Goal: Information Seeking & Learning: Compare options

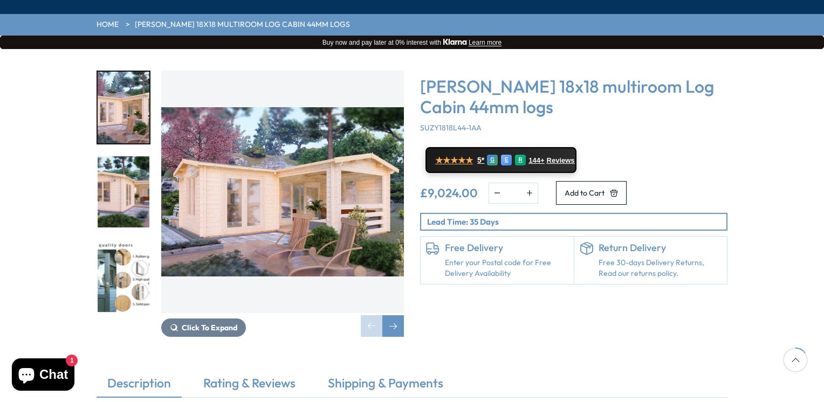
scroll to position [162, 0]
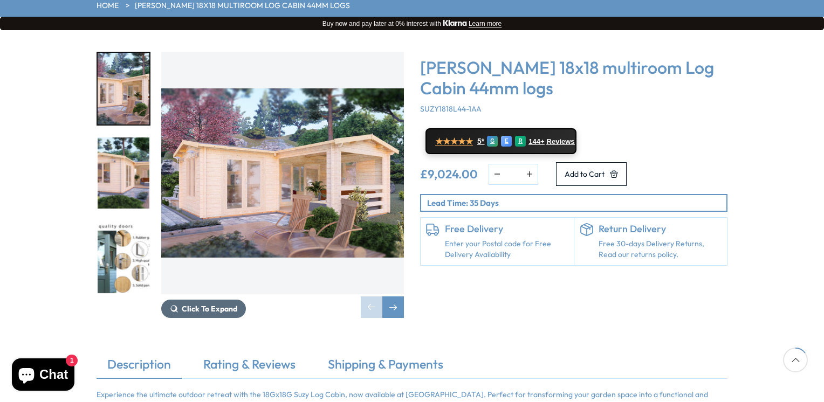
click at [222, 304] on span "Click To Expand" at bounding box center [210, 309] width 56 height 10
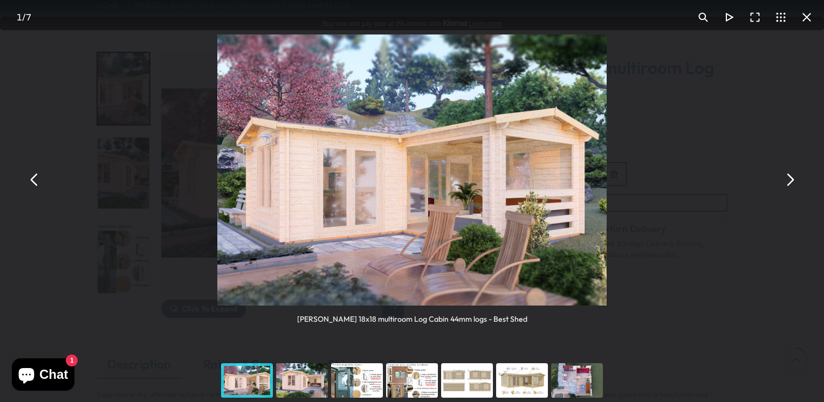
click at [790, 181] on button "You can close this modal content with the ESC key" at bounding box center [789, 180] width 26 height 26
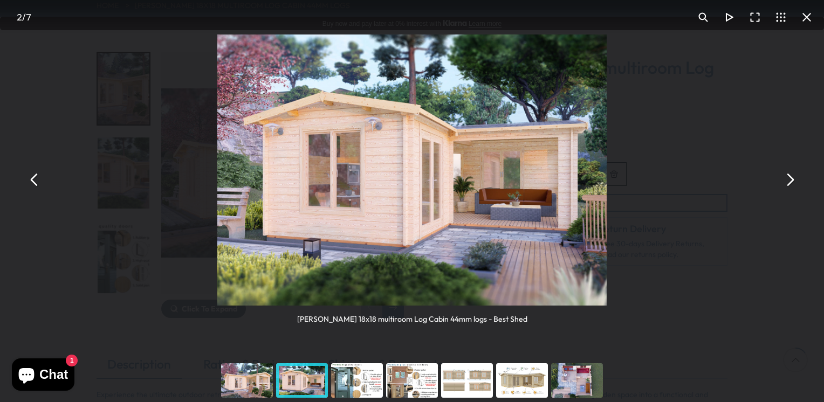
click at [790, 181] on button "You can close this modal content with the ESC key" at bounding box center [789, 180] width 26 height 26
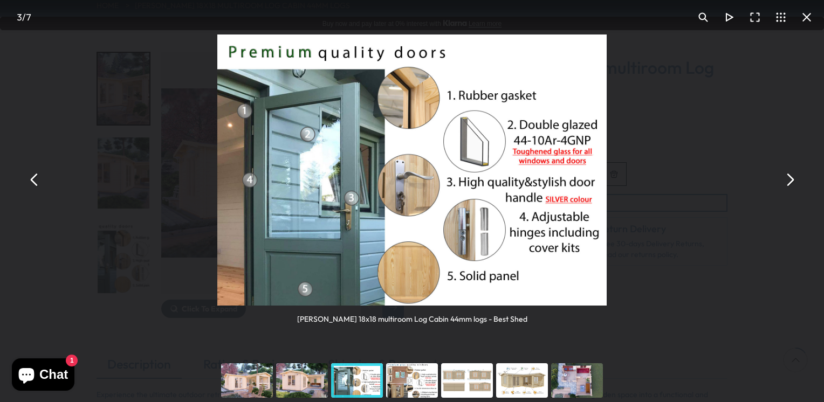
click at [790, 181] on button "You can close this modal content with the ESC key" at bounding box center [789, 180] width 26 height 26
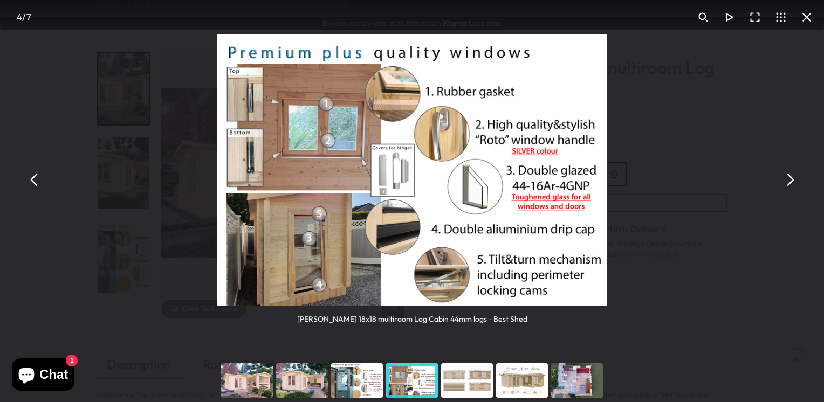
click at [787, 176] on button "You can close this modal content with the ESC key" at bounding box center [789, 180] width 26 height 26
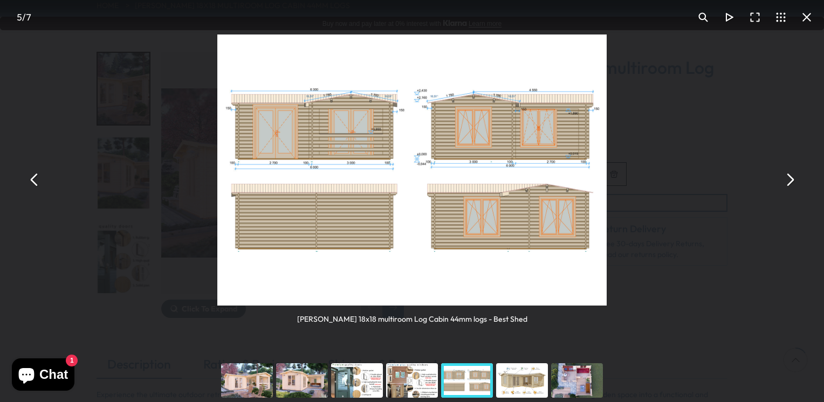
click at [789, 176] on button "You can close this modal content with the ESC key" at bounding box center [789, 180] width 26 height 26
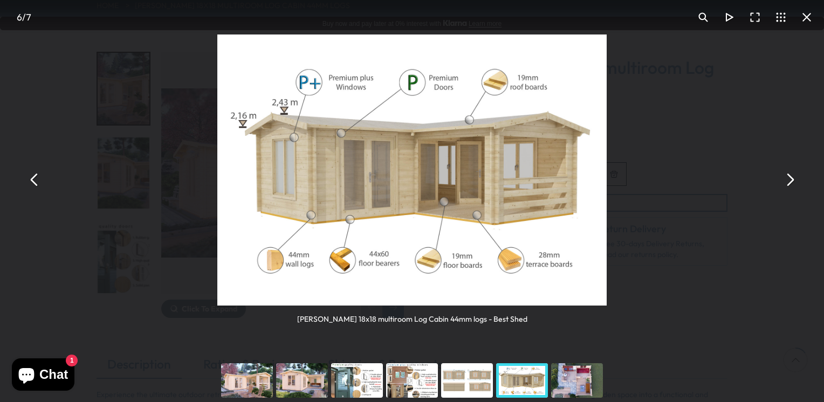
click at [791, 180] on button "You can close this modal content with the ESC key" at bounding box center [789, 180] width 26 height 26
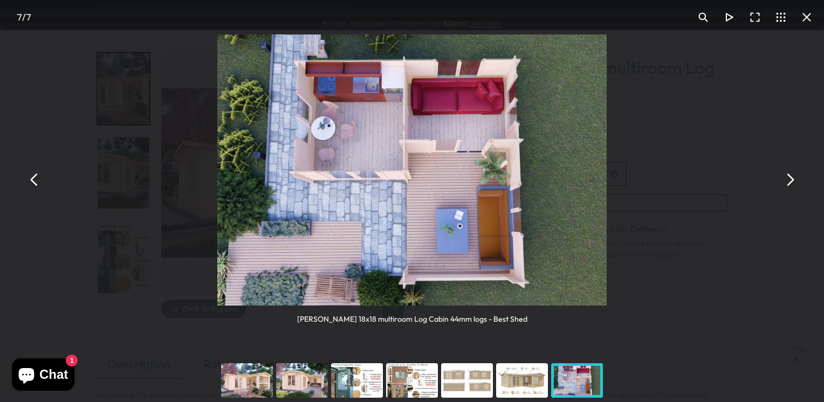
click at [789, 184] on button "You can close this modal content with the ESC key" at bounding box center [789, 180] width 26 height 26
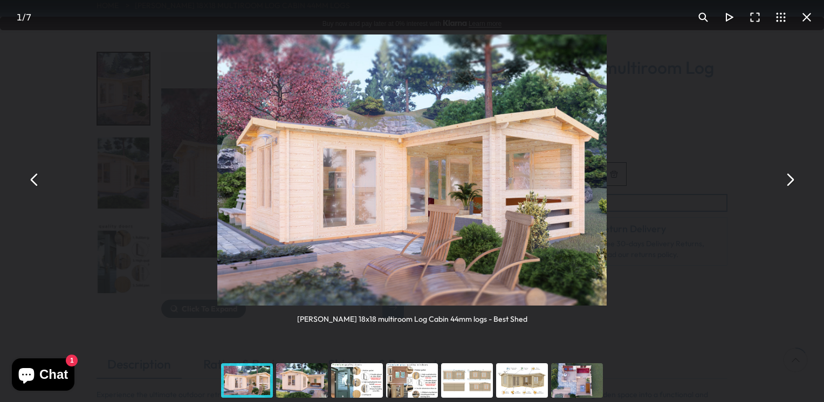
click at [789, 184] on button "You can close this modal content with the ESC key" at bounding box center [789, 180] width 26 height 26
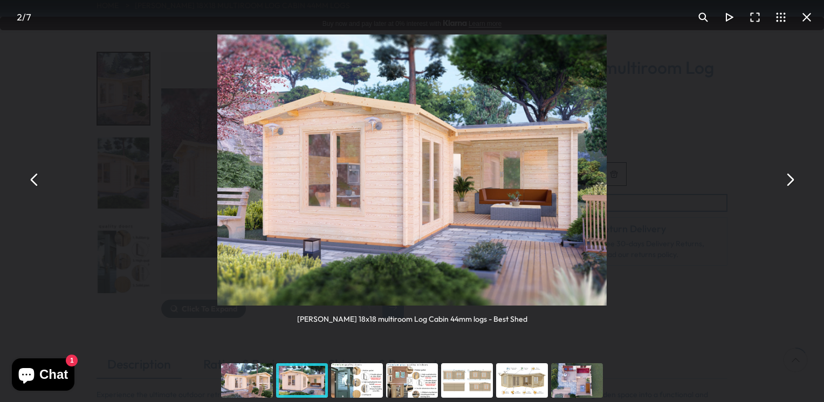
click at [809, 16] on button "You can close this modal content with the ESC key" at bounding box center [807, 17] width 26 height 26
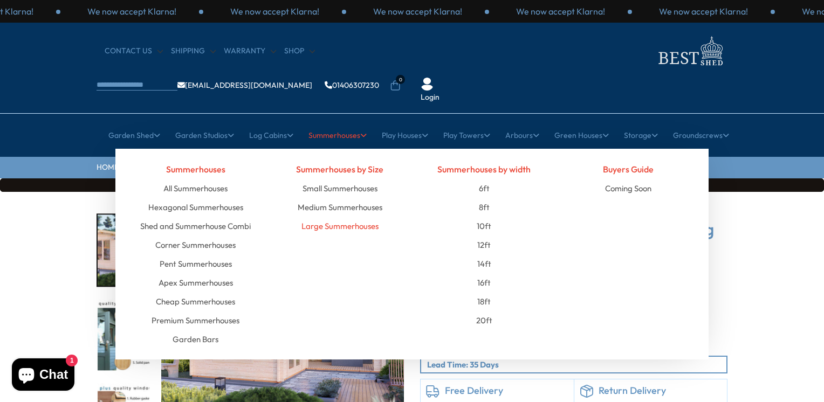
click at [328, 217] on link "Large Summerhouses" at bounding box center [339, 226] width 77 height 19
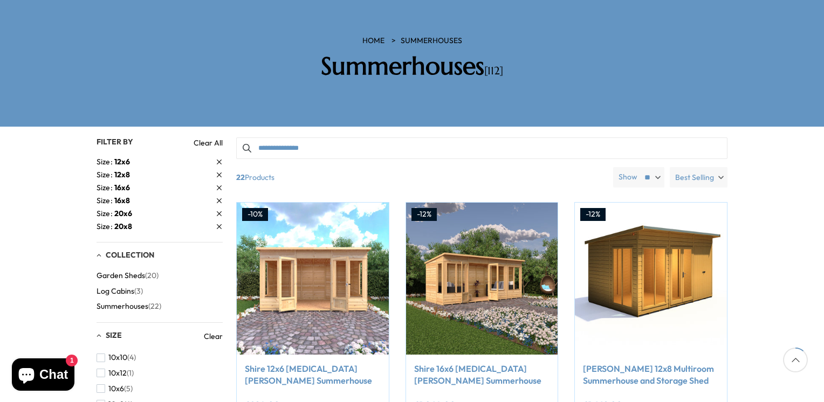
scroll to position [162, 0]
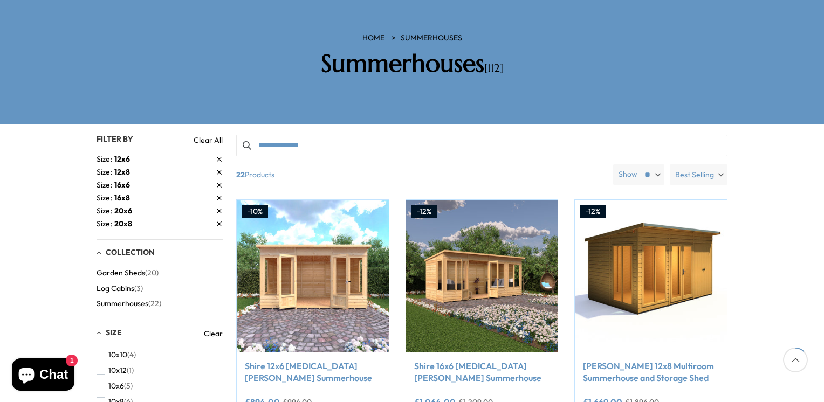
click at [124, 219] on span "20x8" at bounding box center [123, 224] width 18 height 10
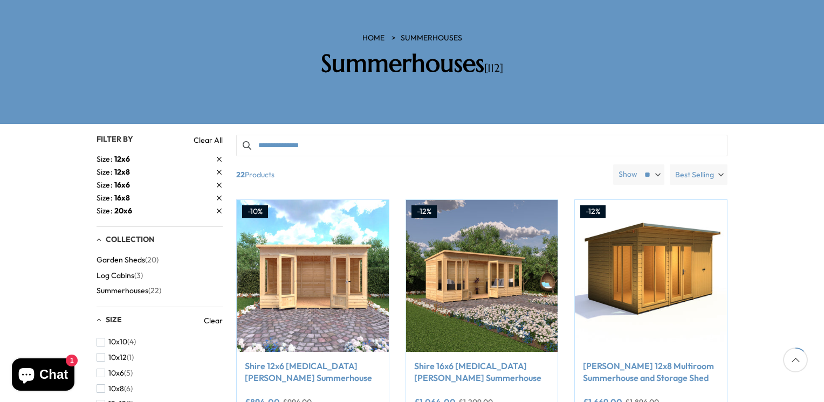
click at [123, 271] on span "Log Cabins" at bounding box center [116, 275] width 38 height 9
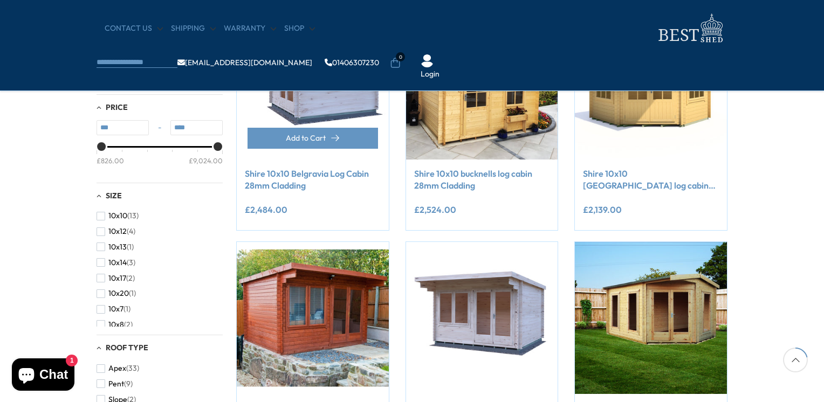
scroll to position [270, 0]
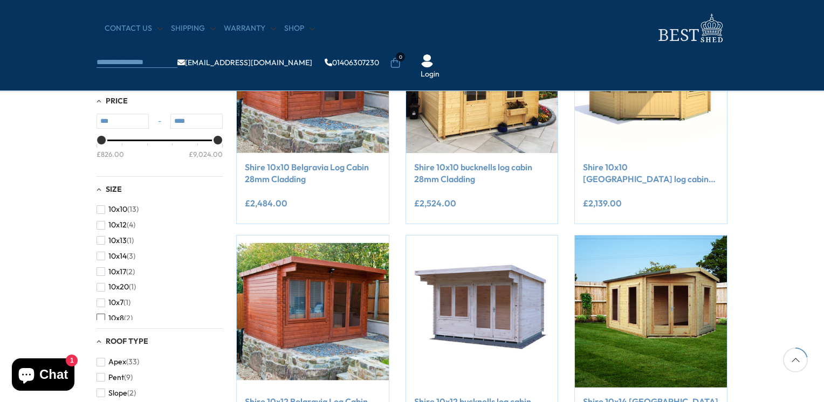
click at [102, 318] on span "button" at bounding box center [101, 318] width 9 height 9
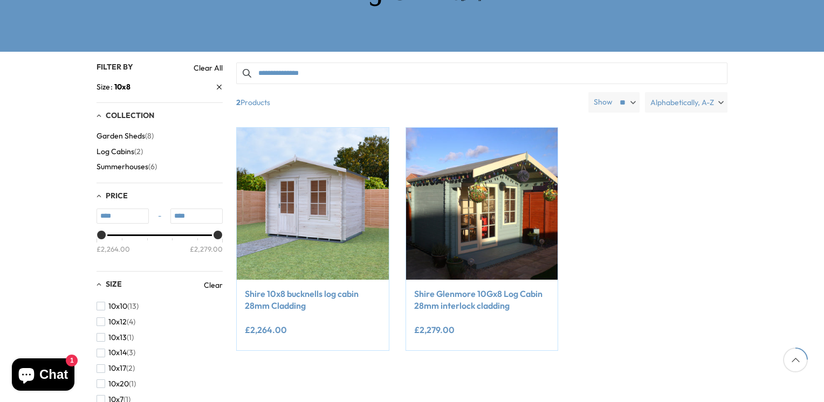
scroll to position [216, 0]
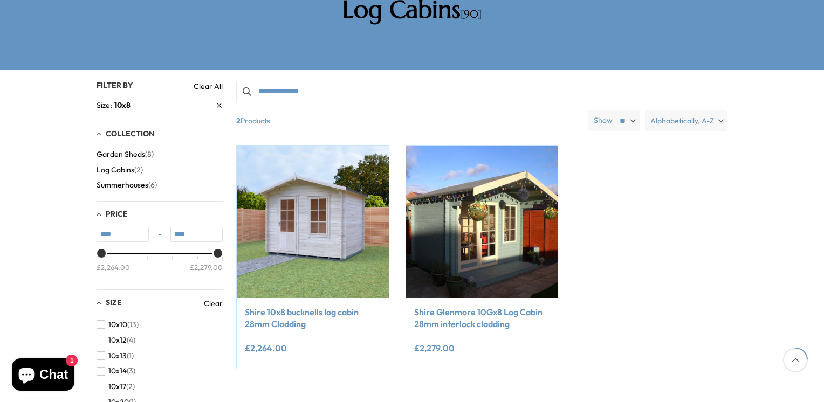
click at [134, 181] on span "Summerhouses" at bounding box center [123, 185] width 52 height 9
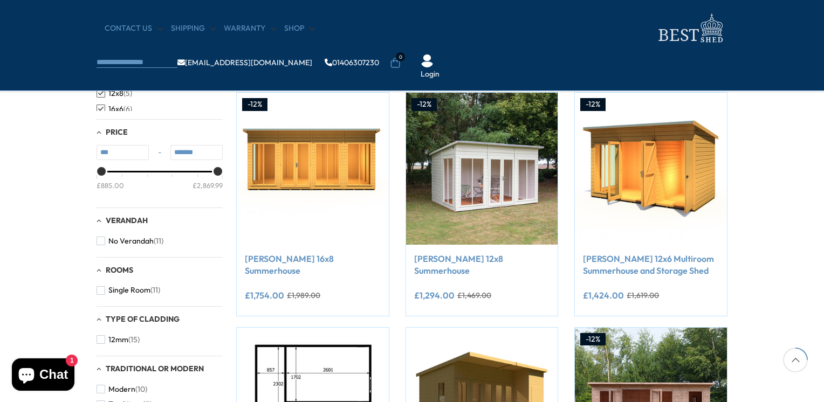
scroll to position [270, 0]
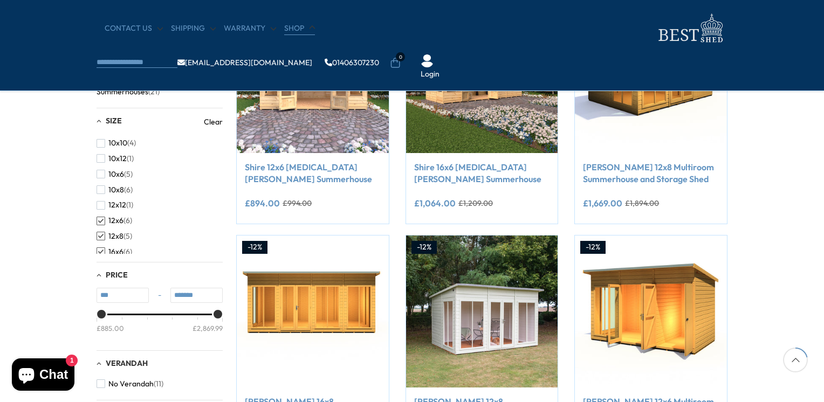
click at [293, 29] on link "Shop" at bounding box center [299, 28] width 31 height 11
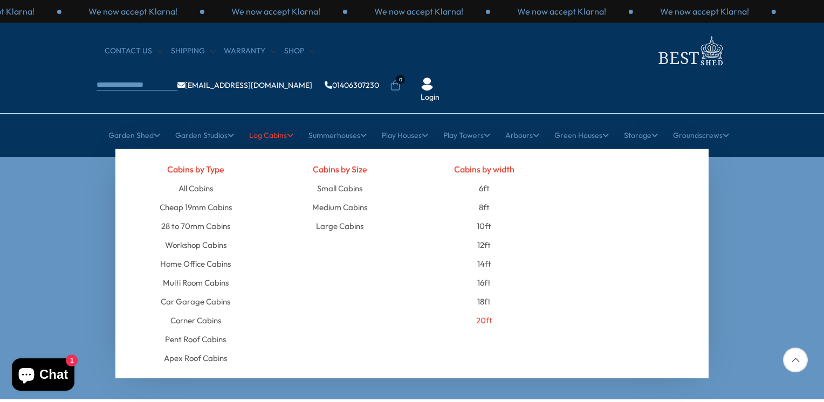
click at [482, 311] on link "20ft" at bounding box center [484, 320] width 16 height 19
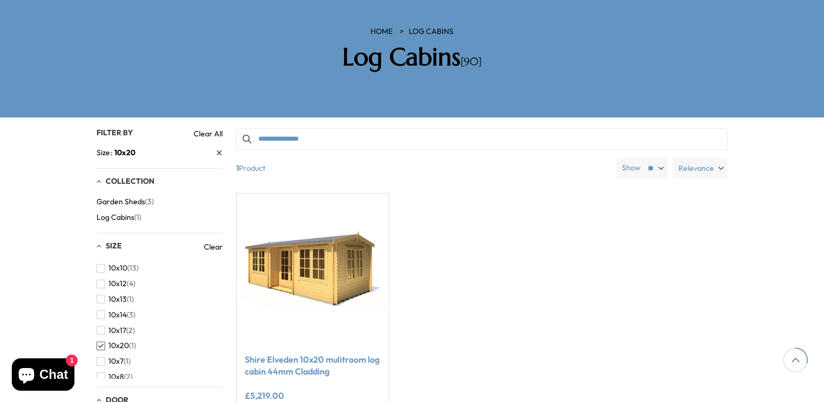
scroll to position [162, 0]
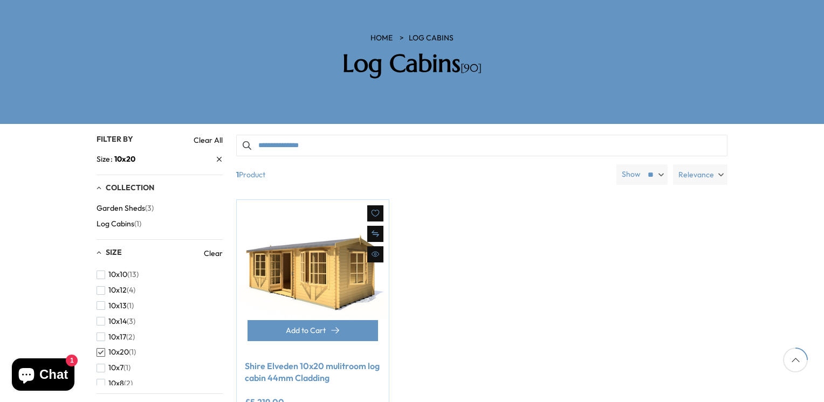
click at [339, 246] on img at bounding box center [313, 276] width 152 height 152
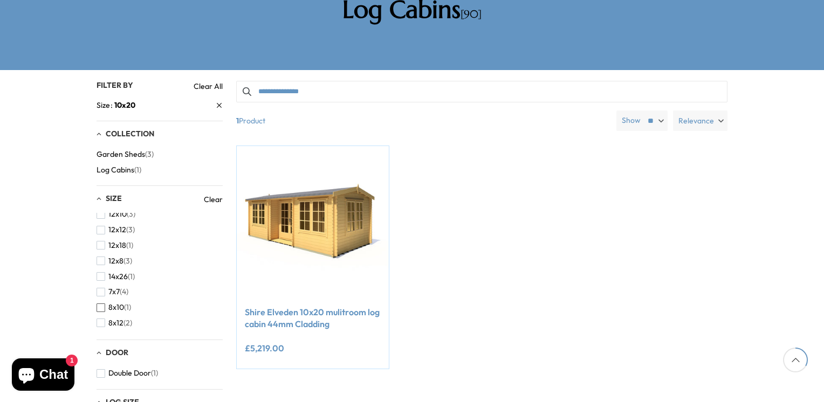
click at [100, 304] on span "button" at bounding box center [101, 308] width 9 height 9
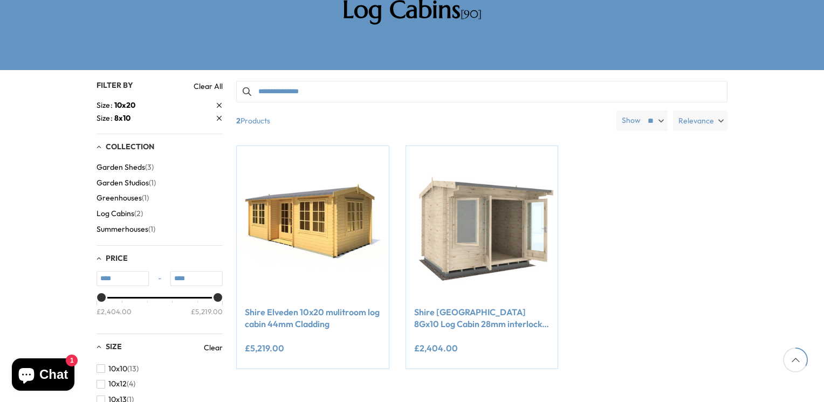
click at [119, 209] on span "Log Cabins" at bounding box center [116, 213] width 38 height 9
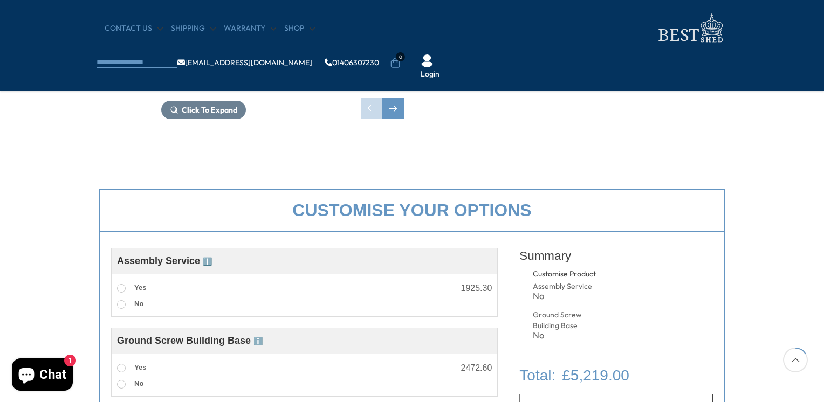
scroll to position [216, 0]
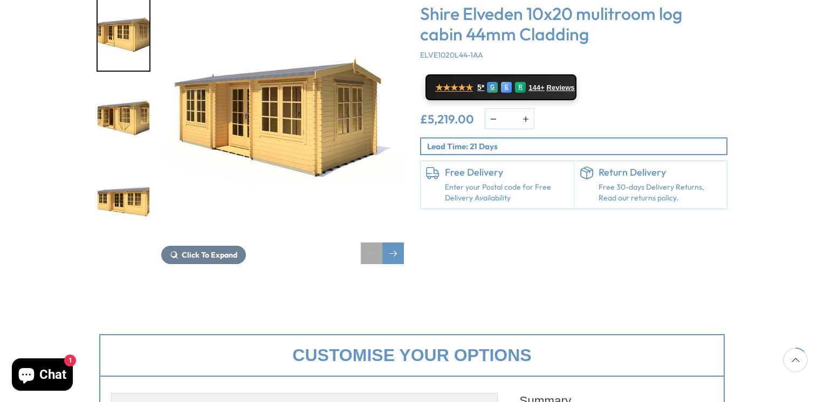
click at [373, 243] on div "Previous slide" at bounding box center [372, 254] width 22 height 22
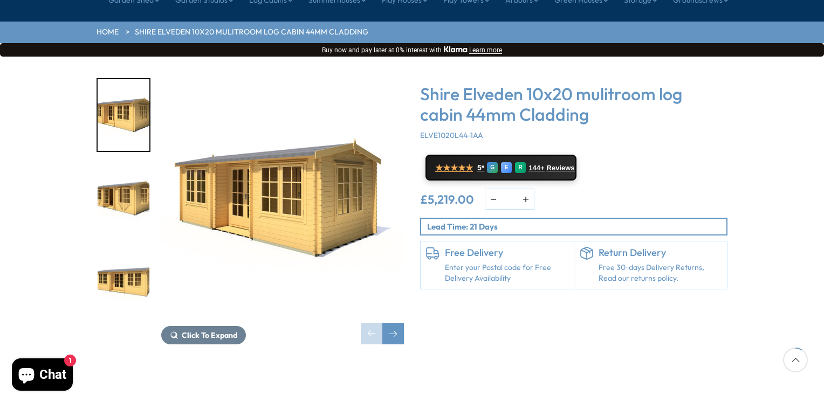
scroll to position [162, 0]
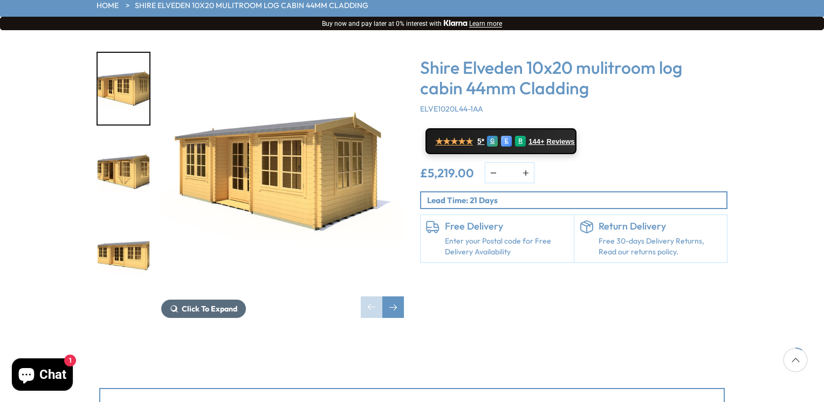
click at [212, 304] on span "Click To Expand" at bounding box center [210, 309] width 56 height 10
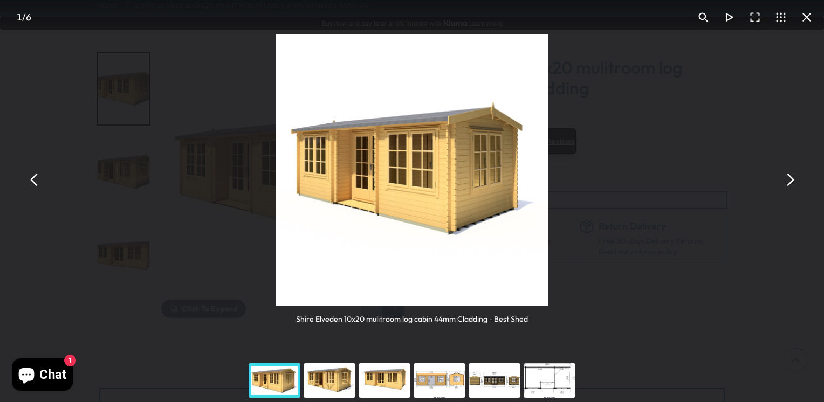
click at [789, 178] on button "You can close this modal content with the ESC key" at bounding box center [789, 180] width 26 height 26
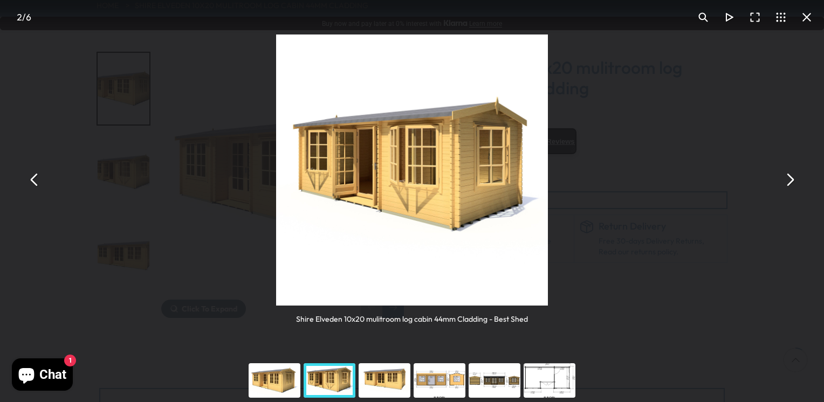
click at [789, 178] on button "You can close this modal content with the ESC key" at bounding box center [789, 180] width 26 height 26
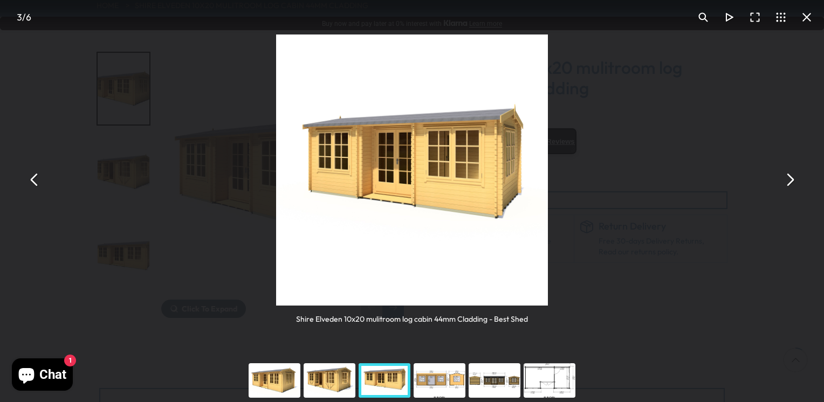
click at [789, 178] on button "You can close this modal content with the ESC key" at bounding box center [789, 180] width 26 height 26
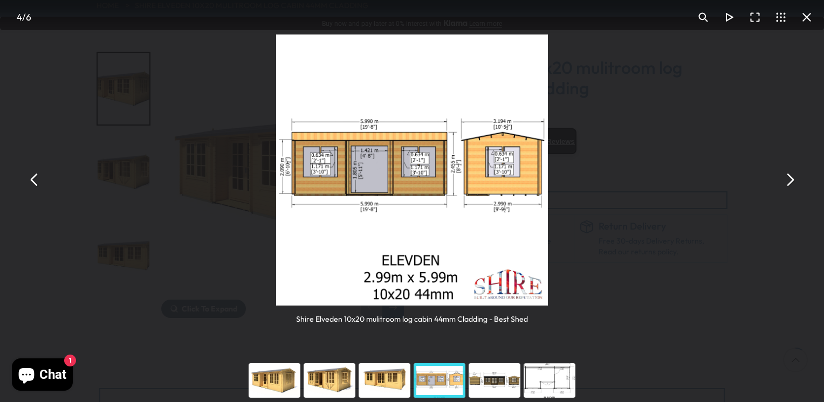
click at [789, 178] on button "You can close this modal content with the ESC key" at bounding box center [789, 180] width 26 height 26
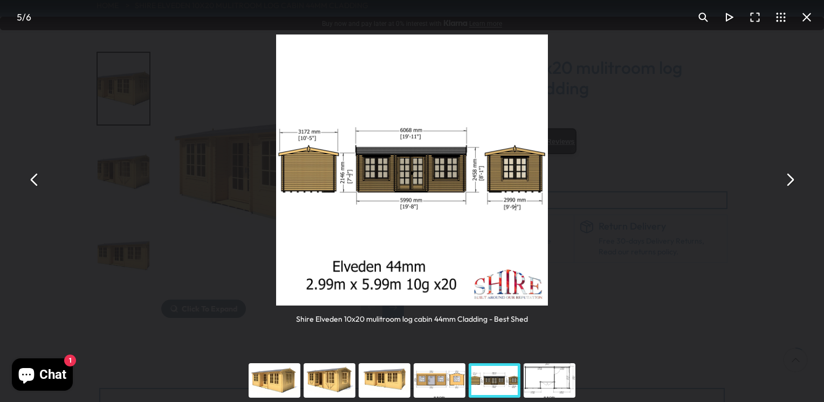
click at [789, 178] on button "You can close this modal content with the ESC key" at bounding box center [789, 180] width 26 height 26
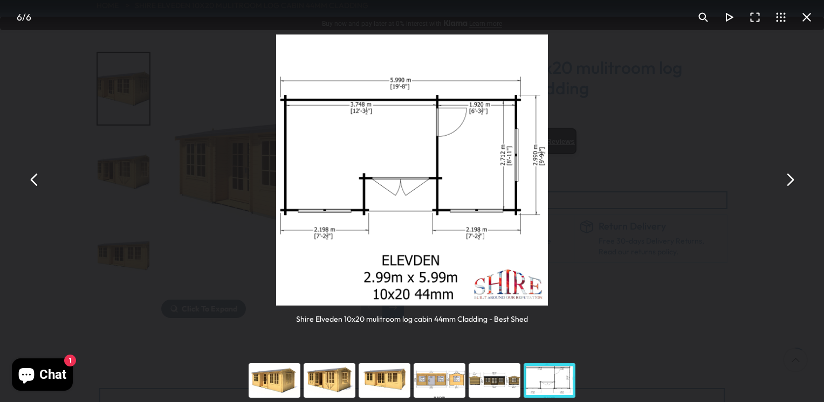
click at [790, 181] on button "You can close this modal content with the ESC key" at bounding box center [789, 180] width 26 height 26
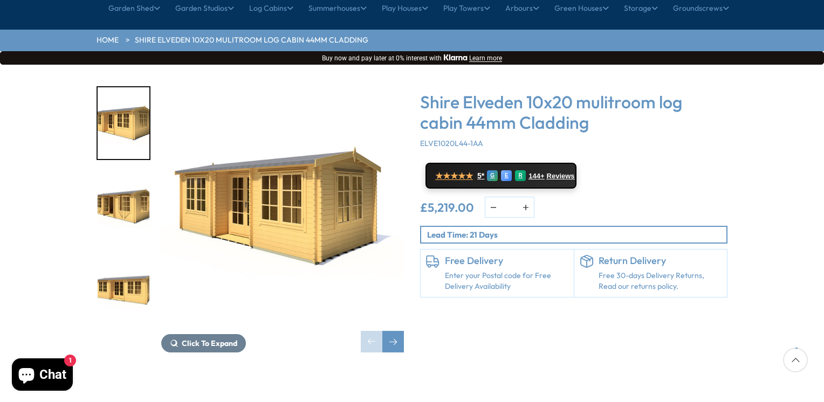
scroll to position [54, 0]
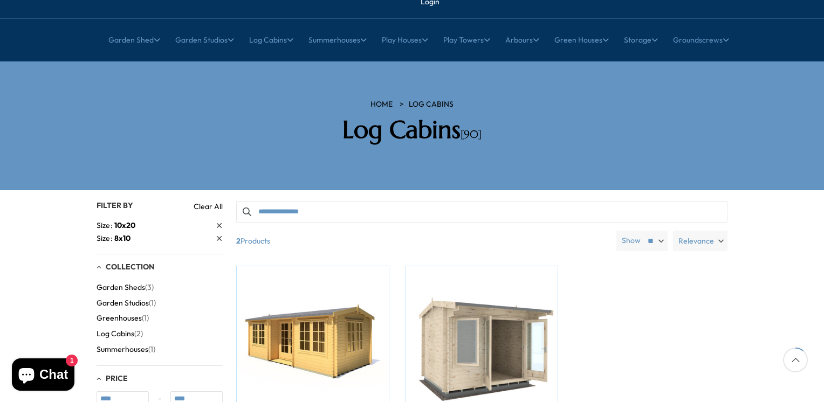
scroll to position [108, 0]
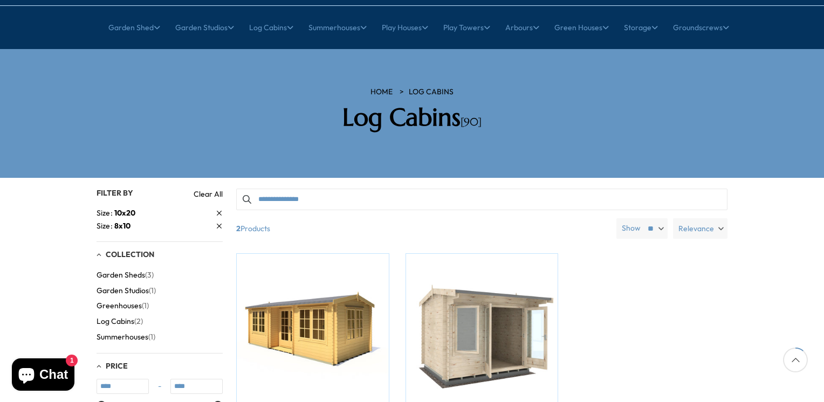
click at [134, 286] on span "Garden Studios" at bounding box center [123, 290] width 52 height 9
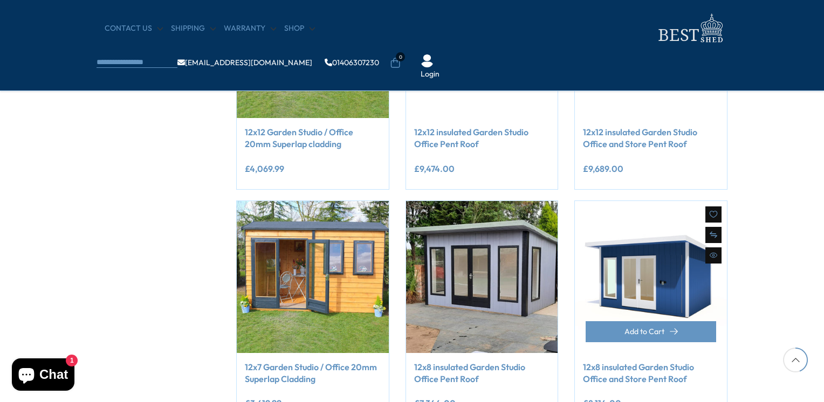
scroll to position [593, 0]
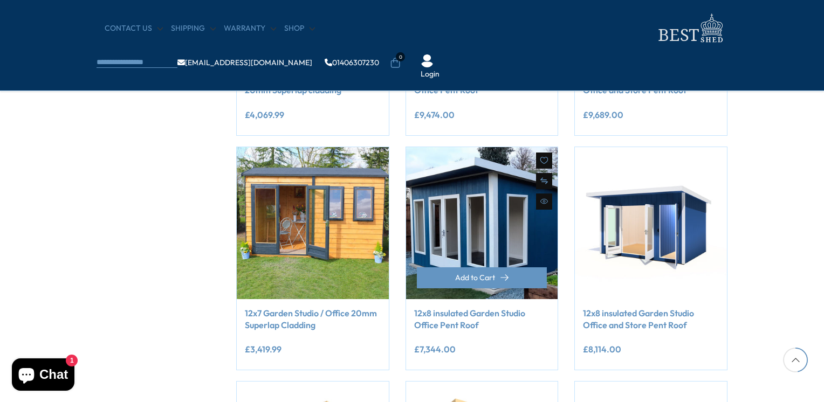
click at [479, 226] on img at bounding box center [482, 223] width 152 height 152
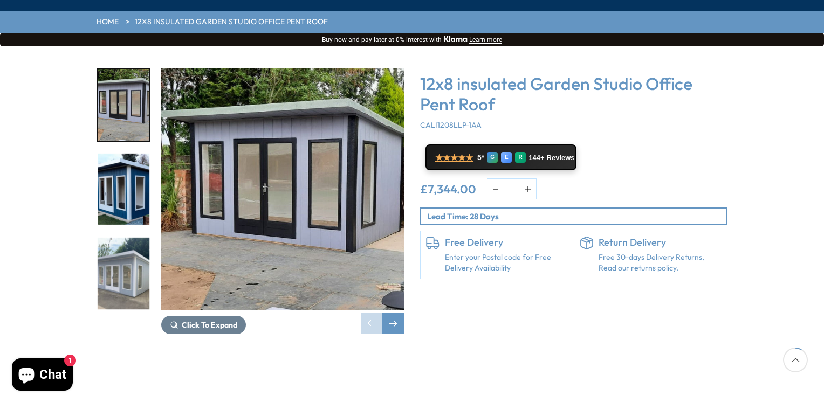
scroll to position [162, 0]
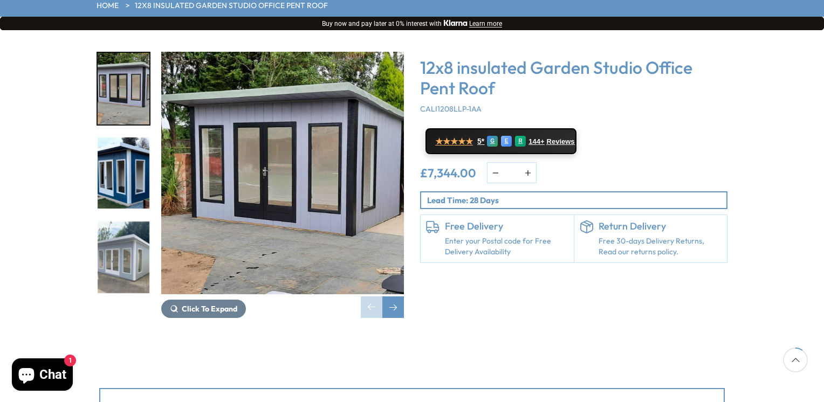
click at [127, 137] on img "2 / 8" at bounding box center [124, 173] width 52 height 72
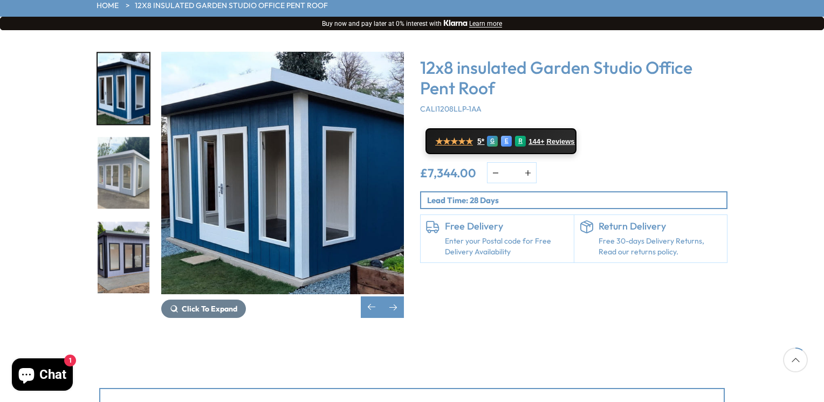
click at [127, 229] on img "4 / 8" at bounding box center [124, 258] width 52 height 72
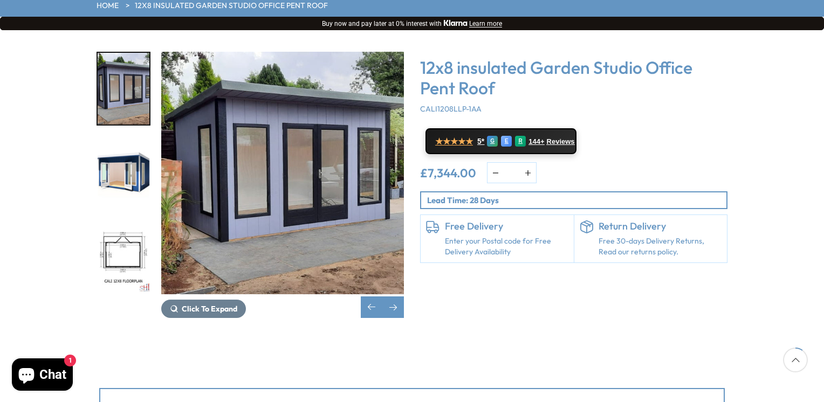
click at [125, 222] on img "6 / 8" at bounding box center [124, 258] width 52 height 72
